Goal: Transaction & Acquisition: Obtain resource

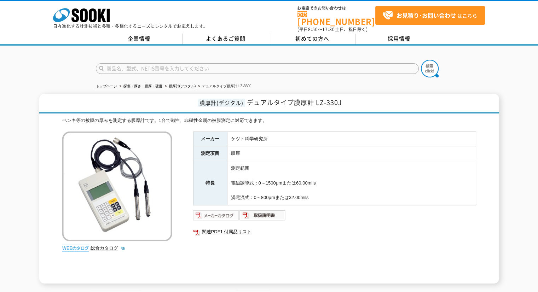
click at [230, 210] on img at bounding box center [216, 215] width 46 height 11
click at [185, 64] on input "text" at bounding box center [257, 68] width 323 height 11
type input "LZ-990"
click at [421, 60] on button at bounding box center [430, 69] width 18 height 18
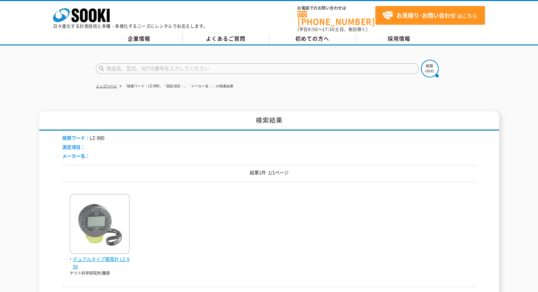
click at [98, 256] on span "デュアルタイプ膜厚計 LZ-990" at bounding box center [100, 263] width 60 height 15
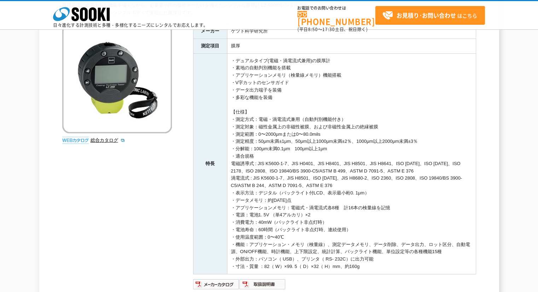
scroll to position [165, 0]
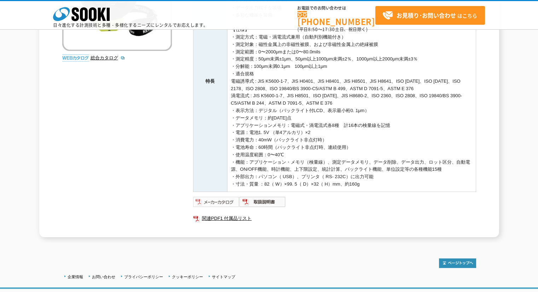
click at [222, 199] on img at bounding box center [216, 201] width 46 height 11
